Goal: Task Accomplishment & Management: Manage account settings

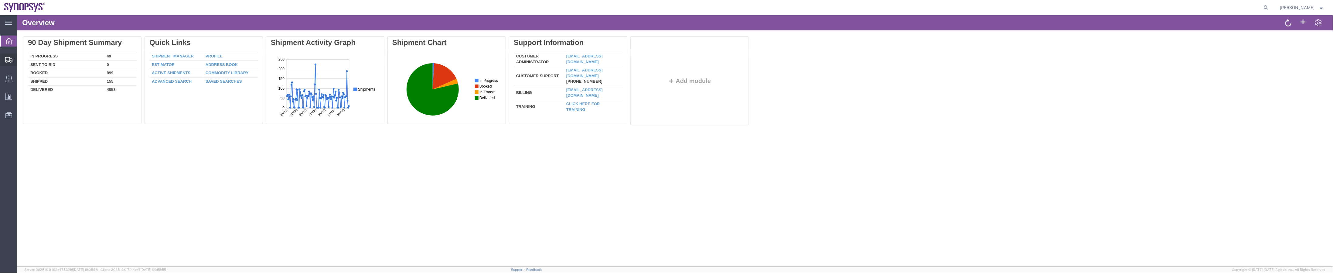
click at [0, 0] on span "Shipment Manager" at bounding box center [0, 0] width 0 height 0
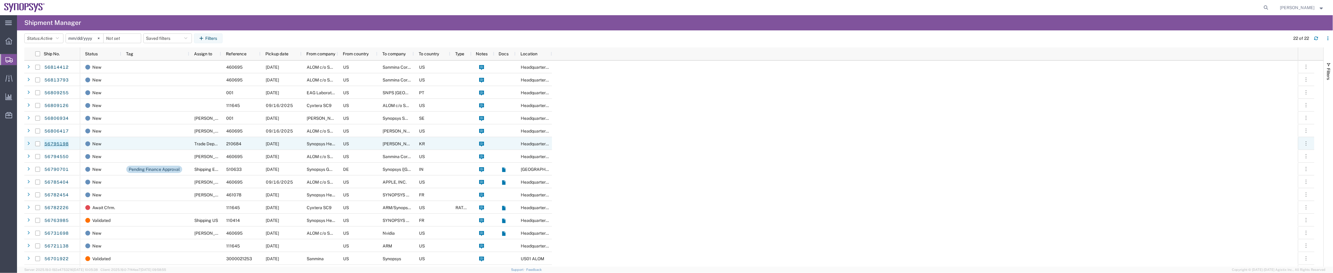
click at [60, 143] on link "56795198" at bounding box center [56, 144] width 25 height 10
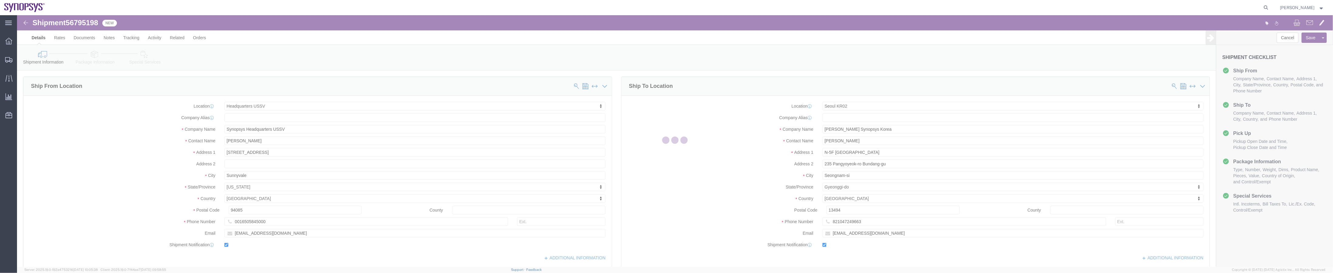
select select "63204"
select select "63142"
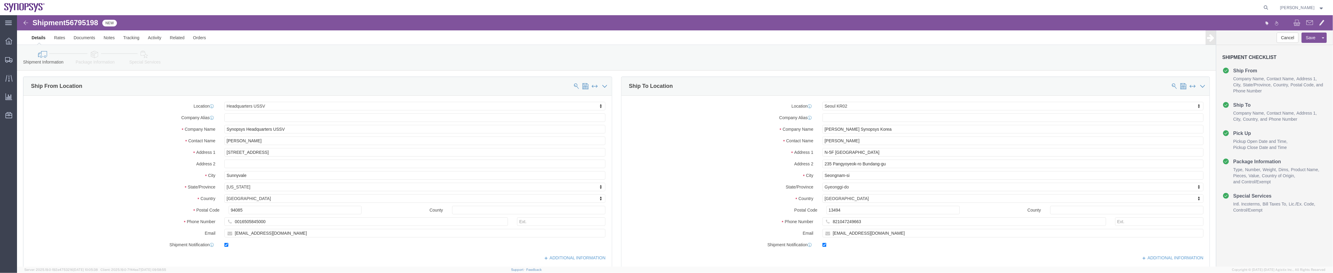
click icon
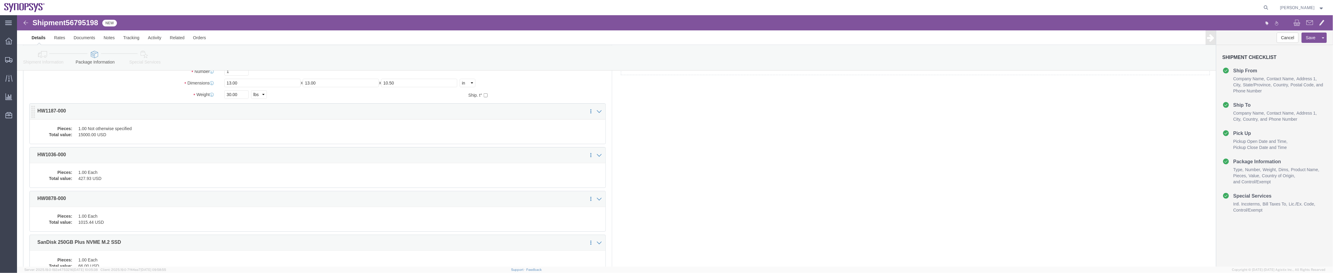
scroll to position [61, 0]
click div "Pieces: 1.00 Not otherwise specified Total value: 15000.00 USD"
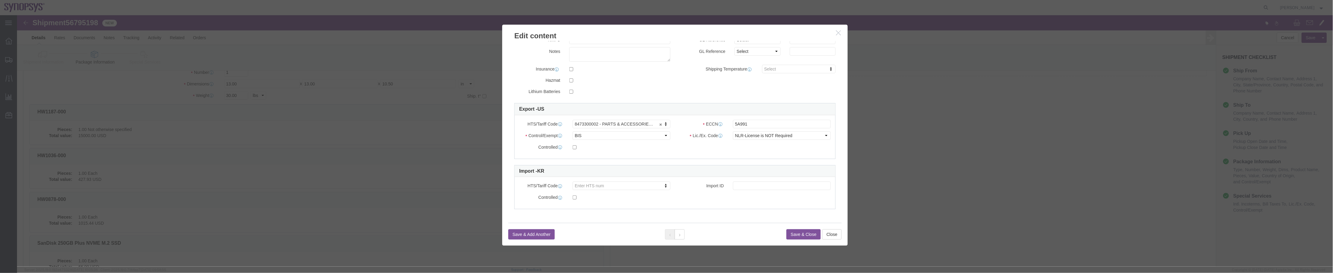
scroll to position [110, 0]
click button "button"
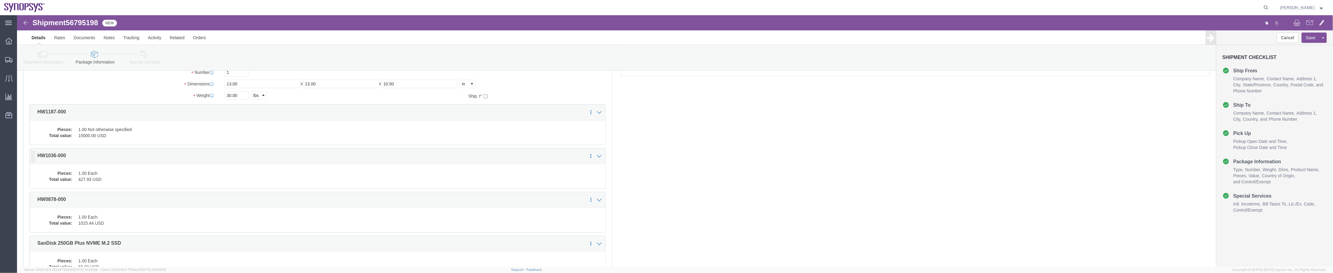
click dd "1.00 Each"
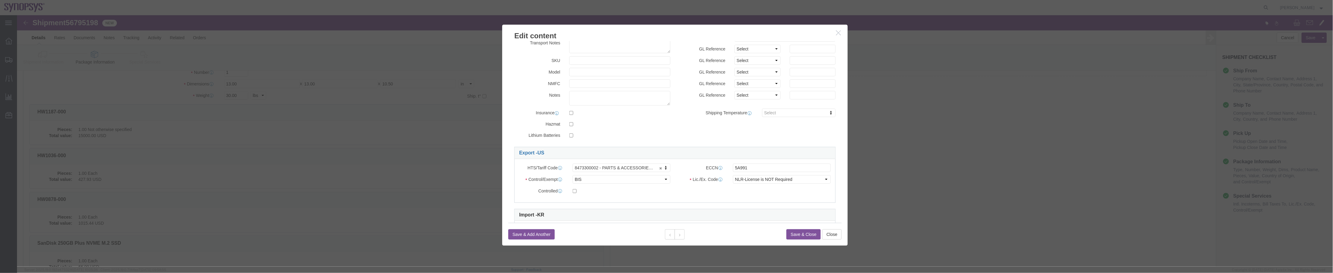
scroll to position [0, 0]
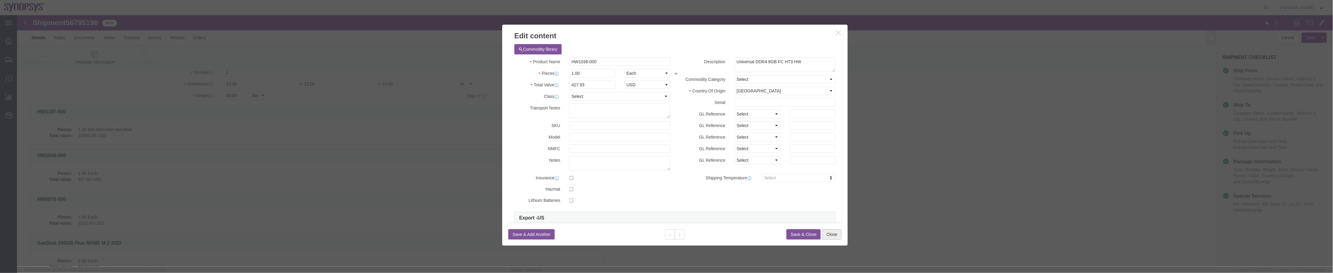
click button "Close"
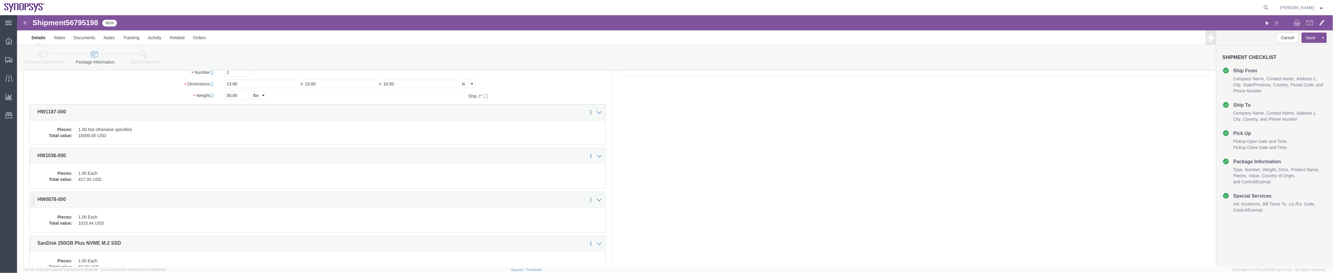
click dt "Pieces:"
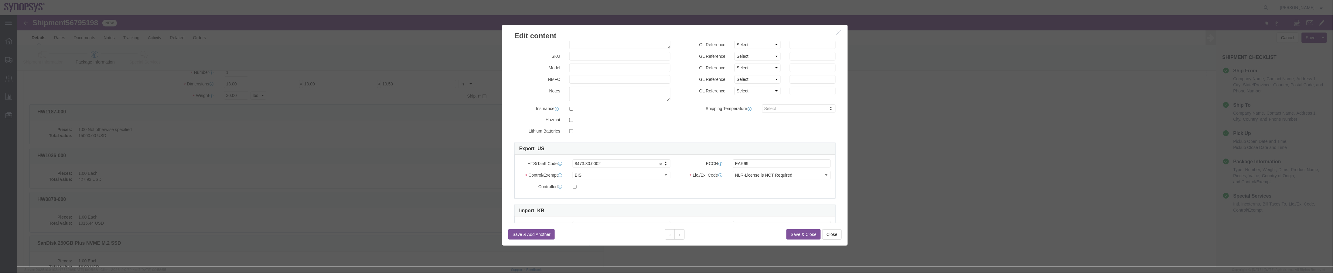
scroll to position [110, 0]
click button "Close"
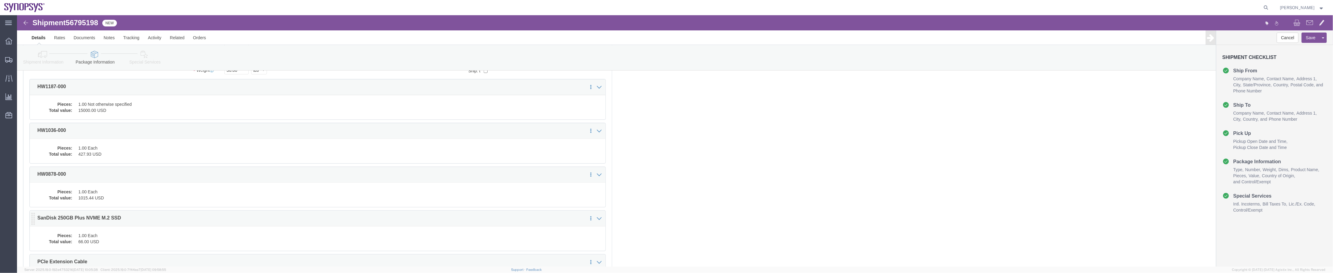
scroll to position [121, 0]
click dt "Total value:"
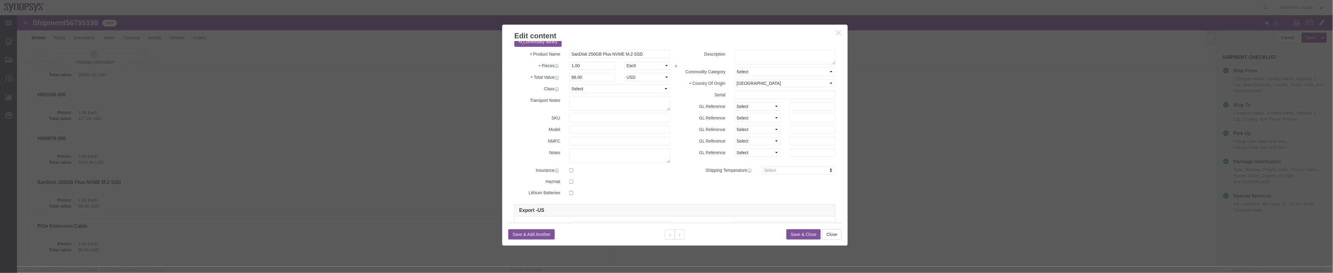
scroll to position [0, 0]
click input "SanDisk 250GB Plus NVME M.2 SSD"
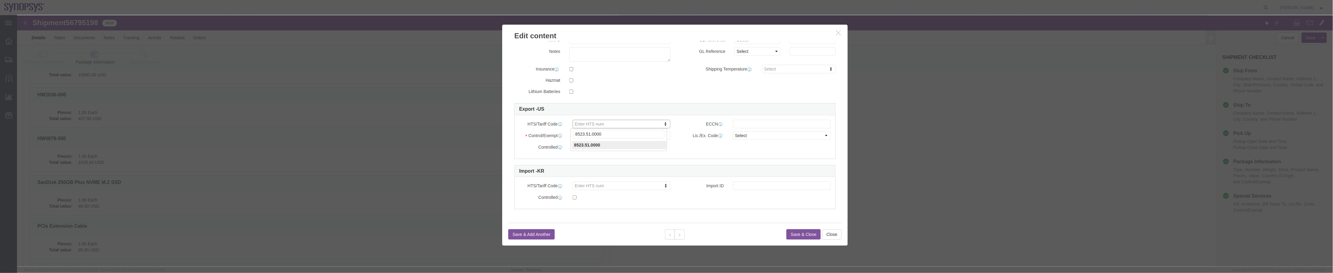
type input "8523.51.0000"
click input "text"
type input "EAR99"
click select "Select ATF BIS DEA EPA FDA FTR ITAR OFAC Other (OPA)"
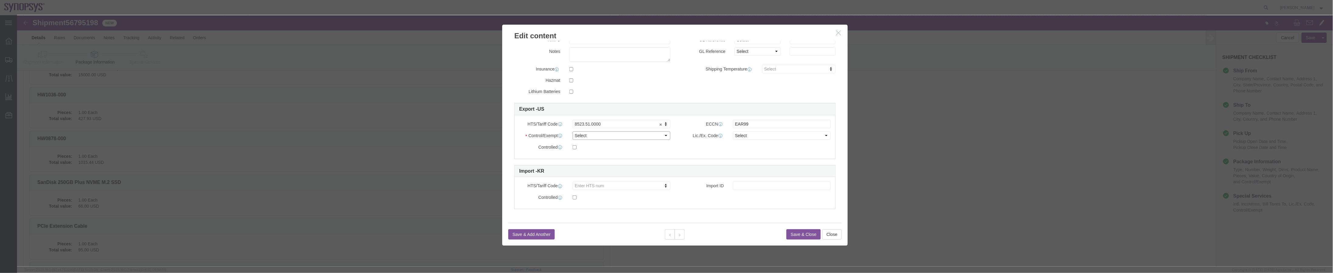
select select "BIS"
click select "Select ATF BIS DEA EPA FDA FTR ITAR OFAC Other (OPA)"
click select "Select AGR-Agricultural APP-Computers APR-Additional Permissive Exports AVS-Air…"
select select "NLR"
click select "Select AGR-Agricultural APP-Computers APR-Additional Permissive Exports AVS-Air…"
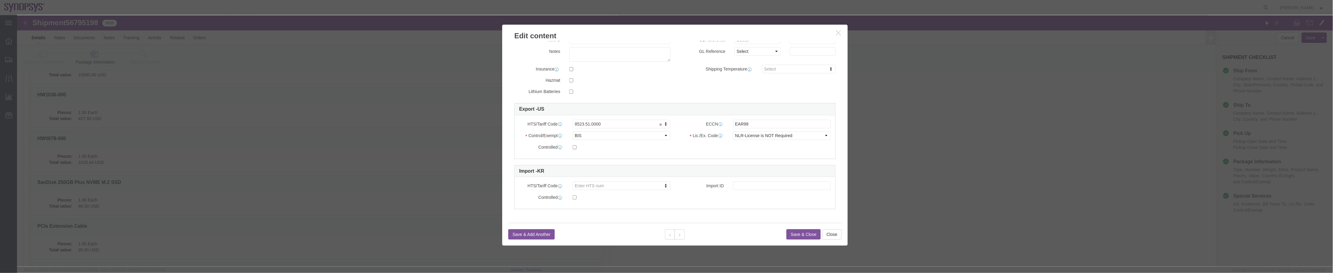
click div "Product Name SanDisk 250GB Plus NVME M.2 SSD Pieces 1.00 Select Bag Barrels 100…"
click button "Save & Close"
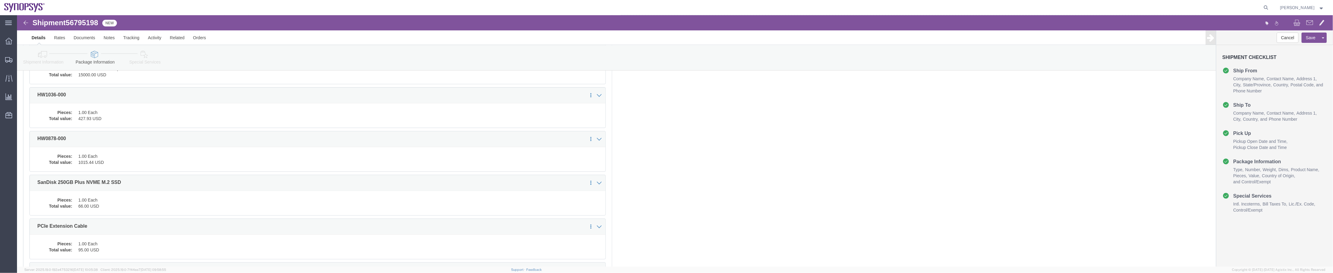
click dd "1.00 Each"
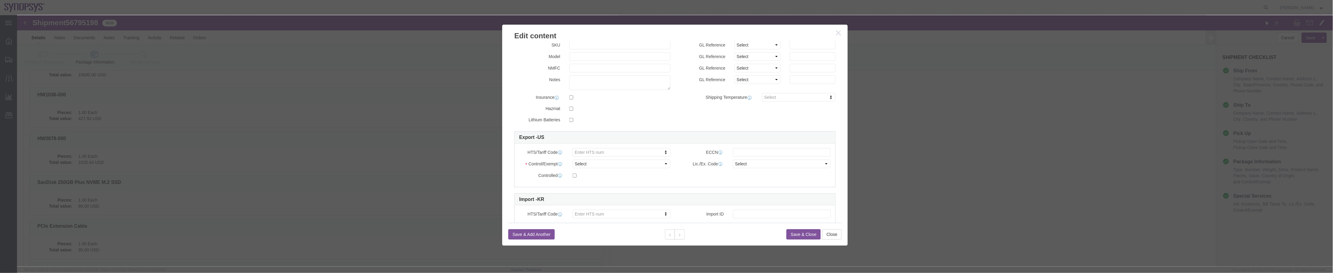
scroll to position [0, 0]
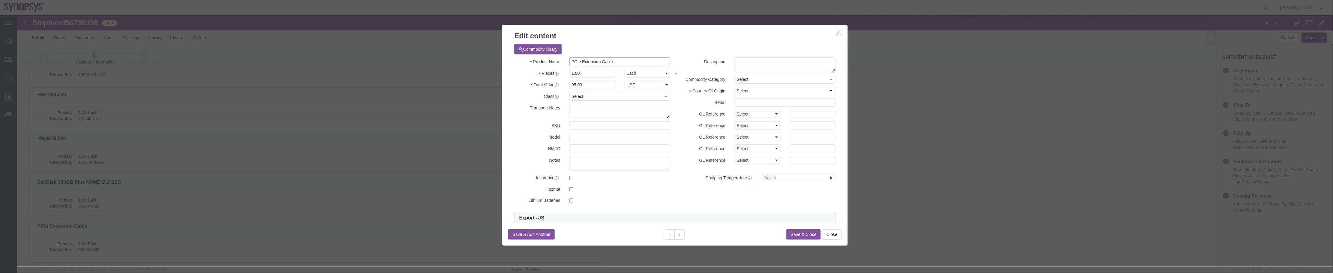
drag, startPoint x: 616, startPoint y: 48, endPoint x: 545, endPoint y: 33, distance: 72.0
click div "Commodity library Product Name PCIe Extension Cable Pieces 1.00 Select Bag Barr…"
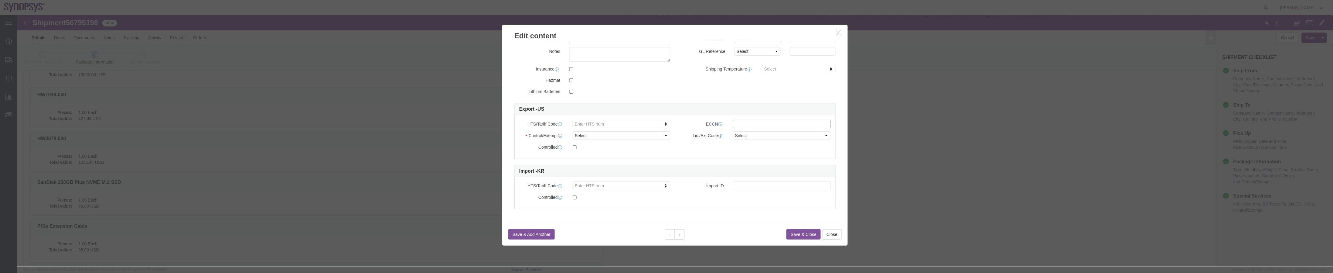
click input "text"
type input "EAR99"
click div "Product Name PCIe Extension Cable Pieces 1.00 Select Bag Barrels 100Board Feet …"
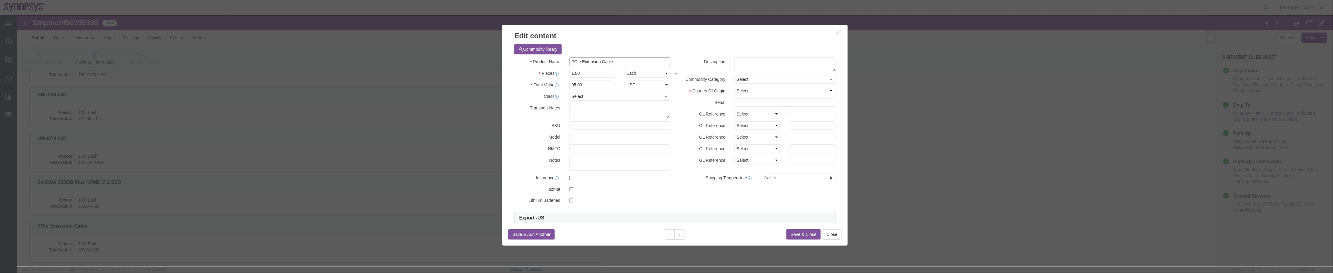
drag, startPoint x: 627, startPoint y: 46, endPoint x: 420, endPoint y: 39, distance: 207.6
click div "Edit content Commodity library Product Name PCIe Extension Cable Pieces 1.00 Se…"
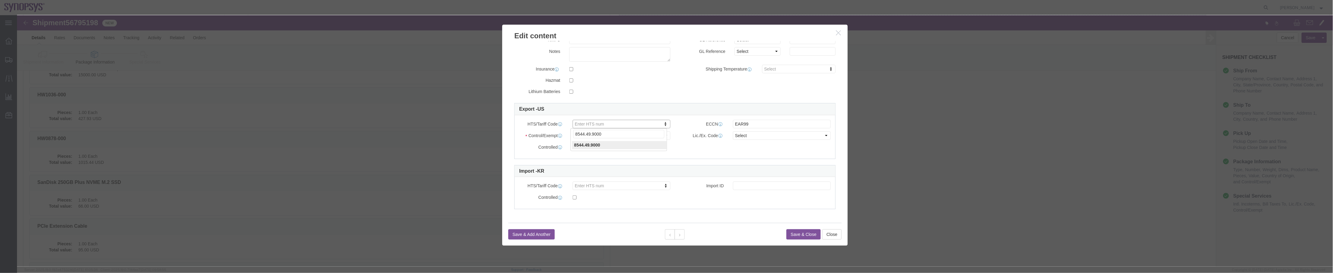
type input "8544.49.9000"
click button "Save & Close"
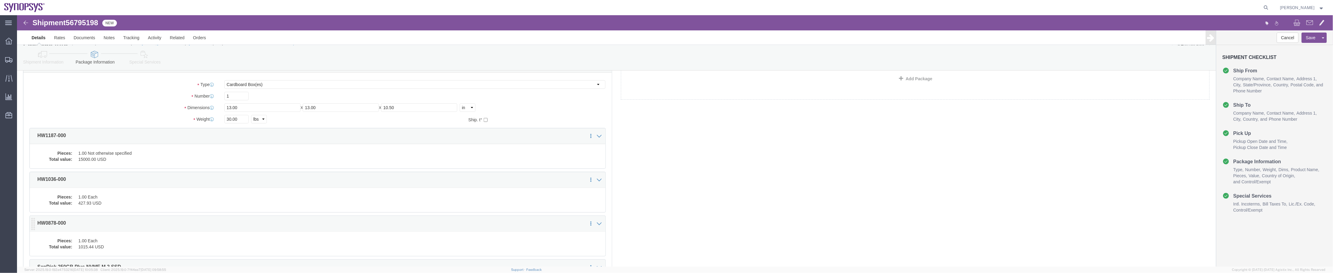
scroll to position [0, 0]
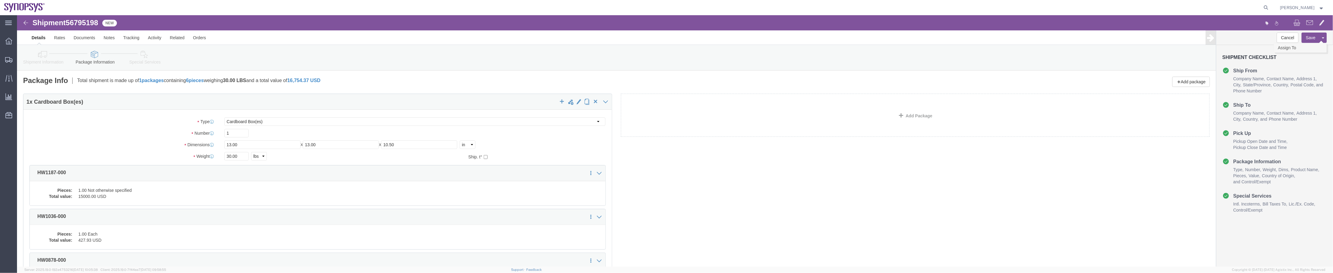
click link "Assign To"
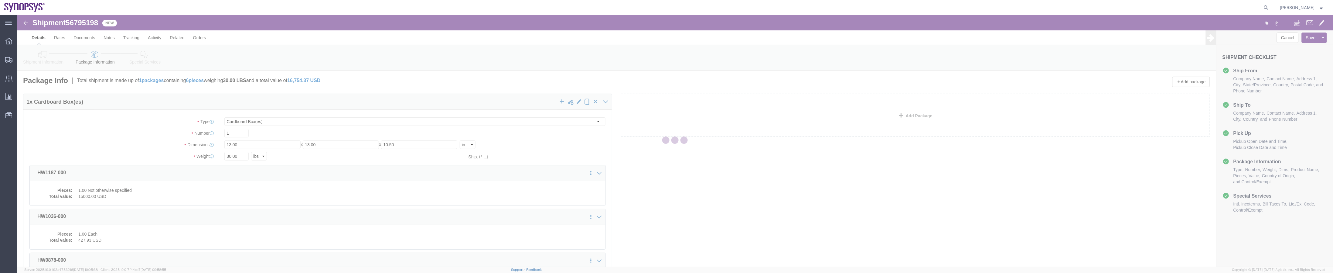
select select
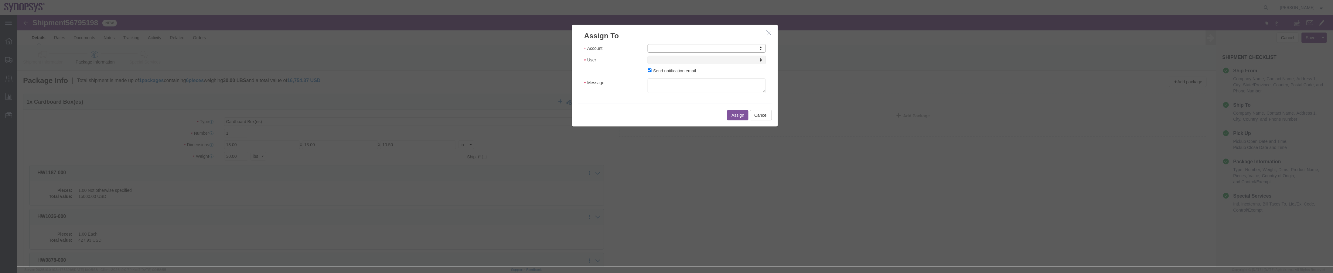
click button "button"
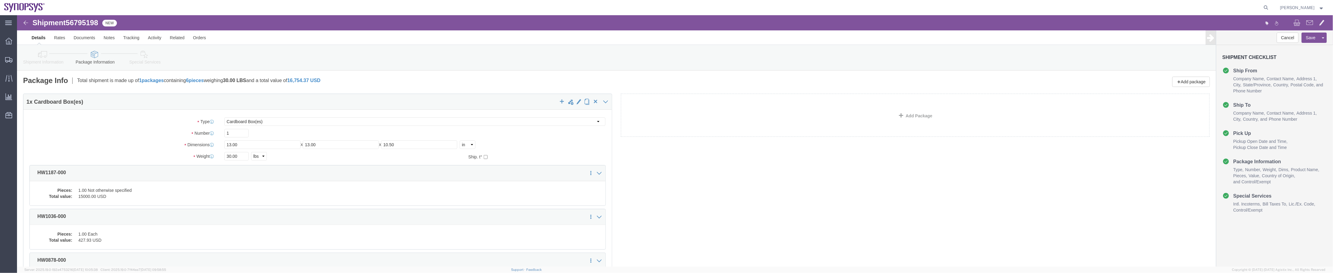
click link "Shipment Information"
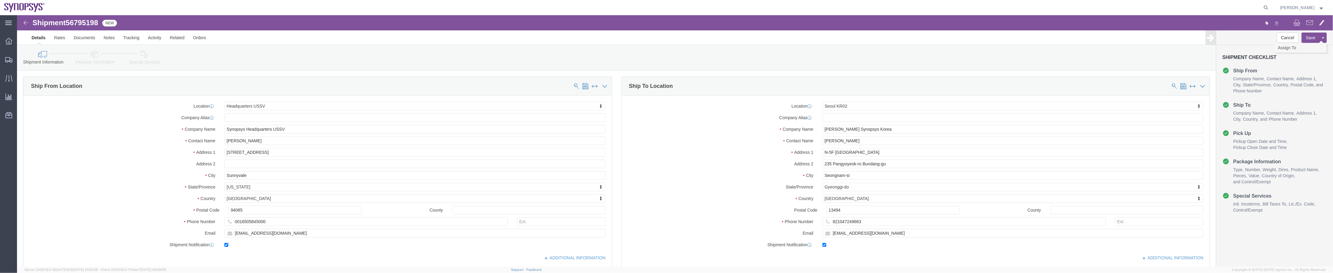
click link "Assign To"
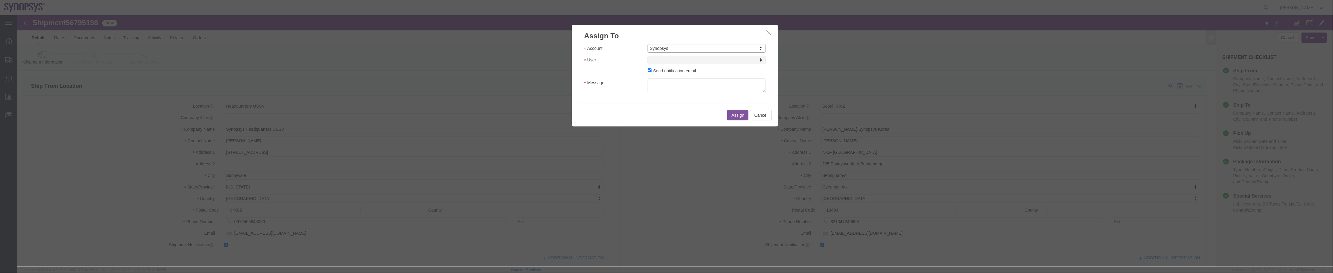
select select "117156"
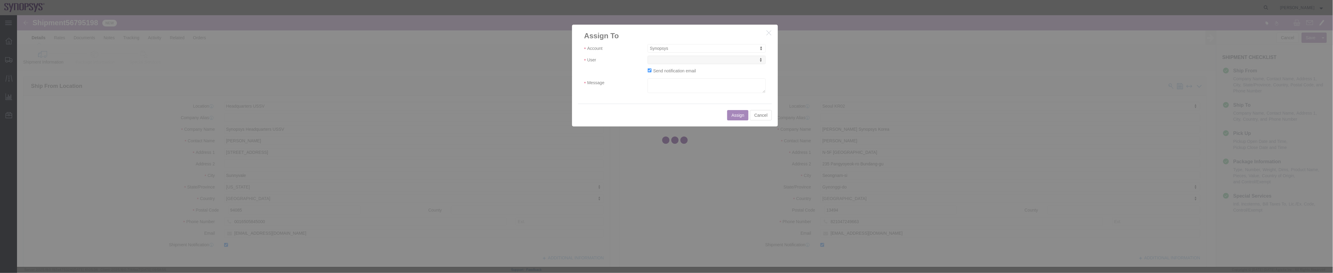
click at [712, 64] on div at bounding box center [675, 140] width 1316 height 251
select select
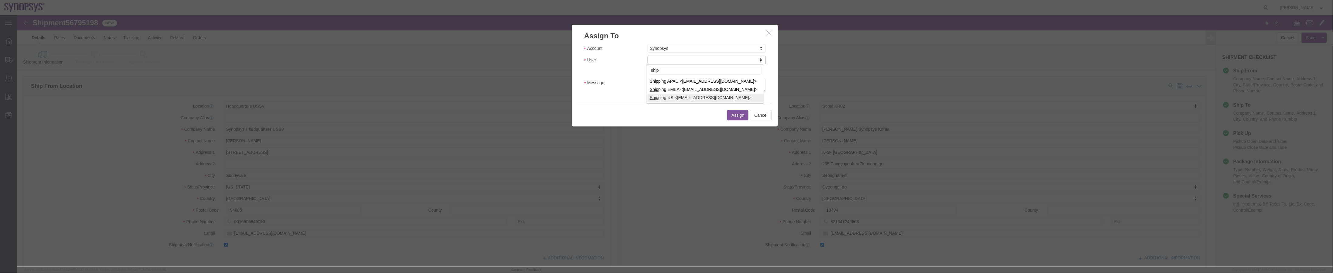
type input "ship"
select select "100122"
click textarea "Message"
type textarea "a"
click button "Assign"
